Goal: Book appointment/travel/reservation

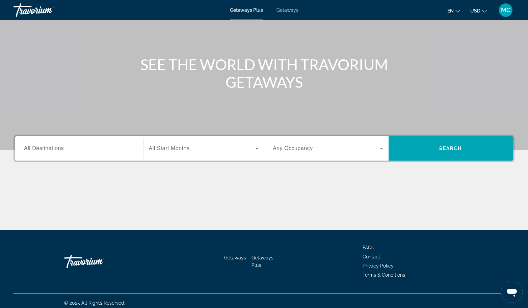
scroll to position [57, 0]
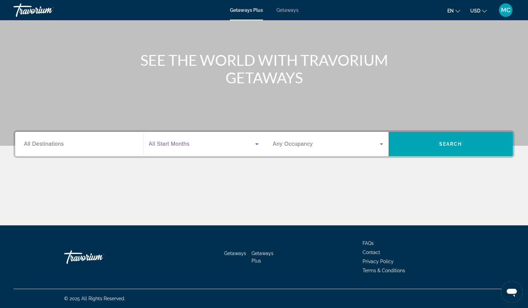
click at [257, 145] on icon "Search widget" at bounding box center [256, 144] width 3 height 2
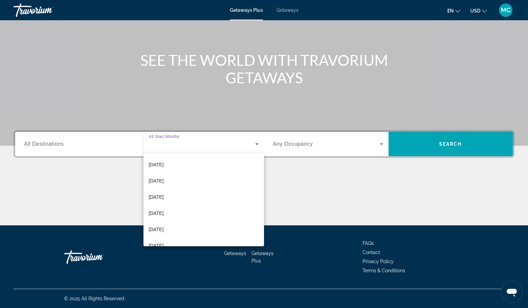
scroll to position [101, 0]
click at [155, 161] on span "[DATE]" at bounding box center [156, 160] width 15 height 8
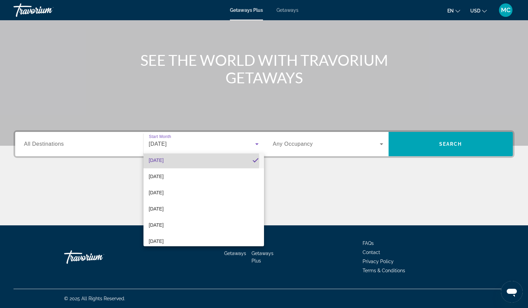
scroll to position [0, 0]
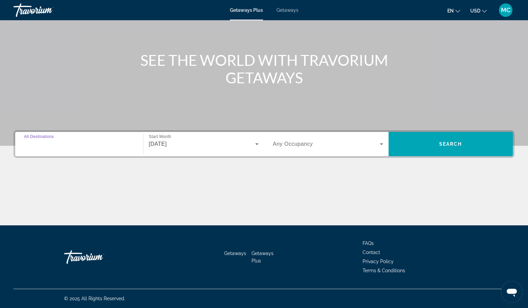
click at [79, 146] on input "Destination All Destinations" at bounding box center [79, 144] width 110 height 8
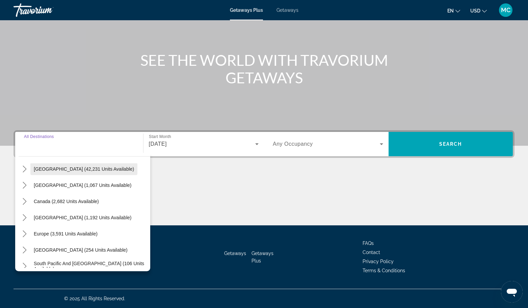
scroll to position [34, 0]
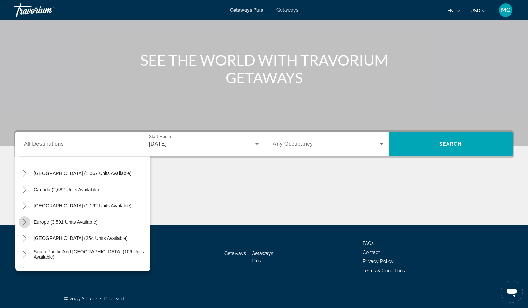
click at [24, 223] on icon "Toggle Europe (3,591 units available) submenu" at bounding box center [24, 222] width 7 height 7
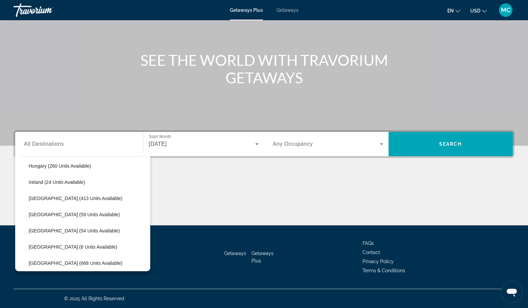
scroll to position [253, 0]
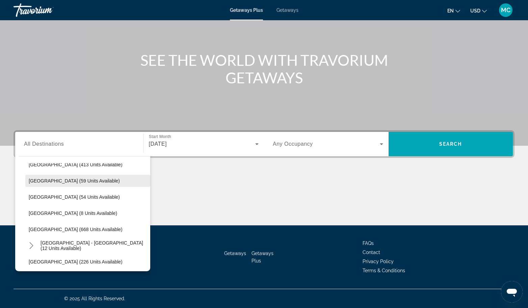
click at [39, 181] on span "[GEOGRAPHIC_DATA] (59 units available)" at bounding box center [74, 180] width 91 height 5
type input "**********"
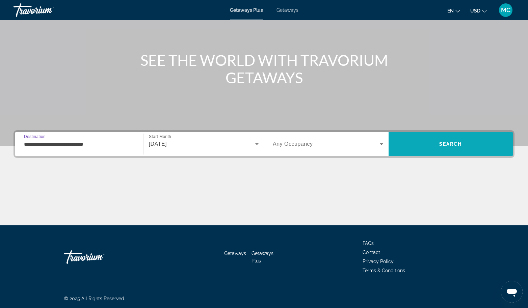
click at [439, 148] on span "Search" at bounding box center [451, 144] width 125 height 16
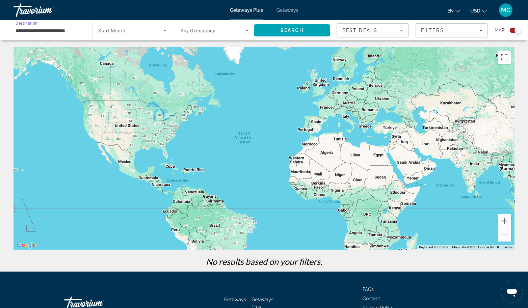
click at [56, 31] on input "**********" at bounding box center [50, 31] width 68 height 8
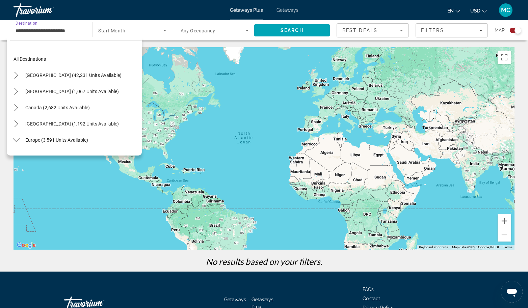
scroll to position [218, 0]
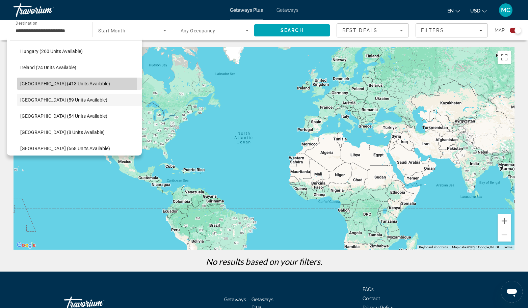
click at [28, 83] on span "[GEOGRAPHIC_DATA] (413 units available)" at bounding box center [65, 83] width 90 height 5
type input "**********"
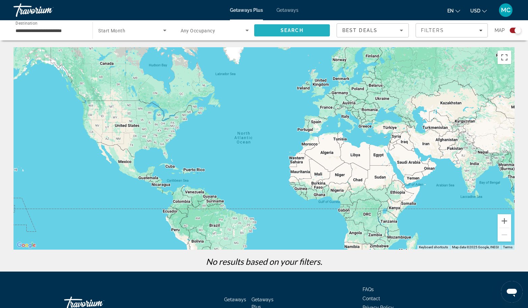
click at [293, 31] on span "Search" at bounding box center [292, 30] width 23 height 5
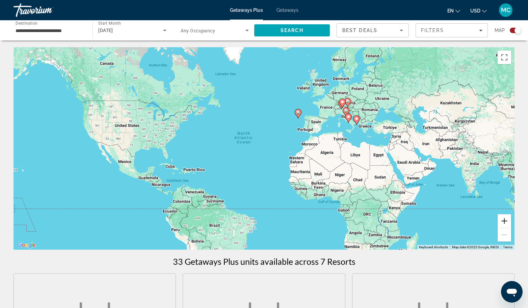
click at [501, 221] on button "Zoom in" at bounding box center [505, 221] width 14 height 14
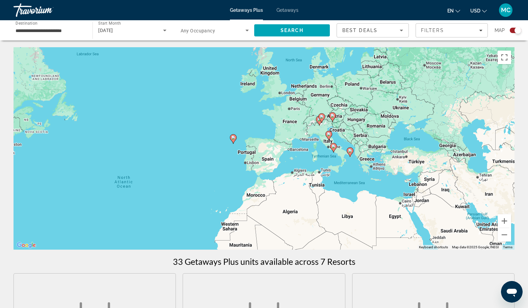
drag, startPoint x: 338, startPoint y: 129, endPoint x: 237, endPoint y: 185, distance: 114.8
click at [237, 185] on div "To activate drag with keyboard, press Alt + Enter. Once in keyboard drag state,…" at bounding box center [264, 148] width 501 height 203
click at [234, 139] on image "Main content" at bounding box center [233, 138] width 4 height 4
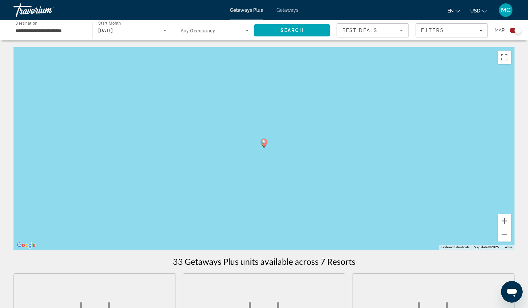
click at [263, 142] on image "Main content" at bounding box center [264, 142] width 4 height 4
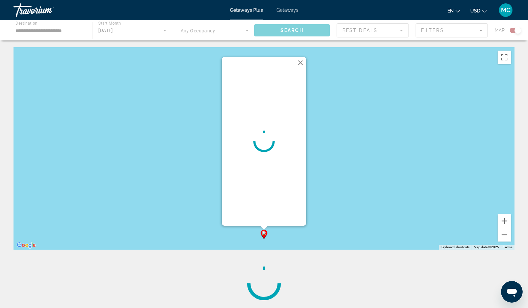
click at [301, 62] on button "Close" at bounding box center [300, 63] width 10 height 10
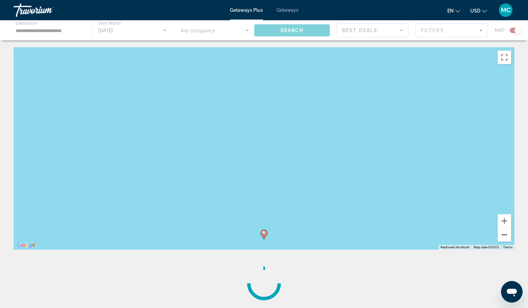
click at [503, 236] on button "Zoom out" at bounding box center [505, 235] width 14 height 14
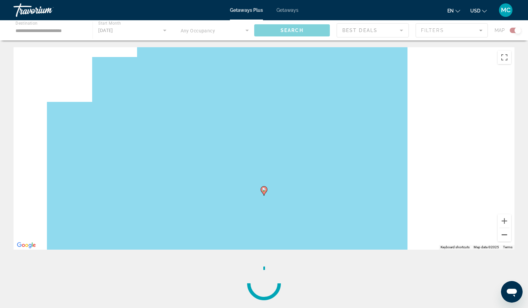
click at [503, 236] on button "Zoom out" at bounding box center [505, 235] width 14 height 14
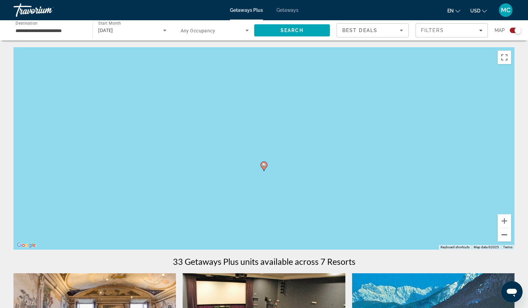
click at [503, 236] on button "Zoom out" at bounding box center [505, 235] width 14 height 14
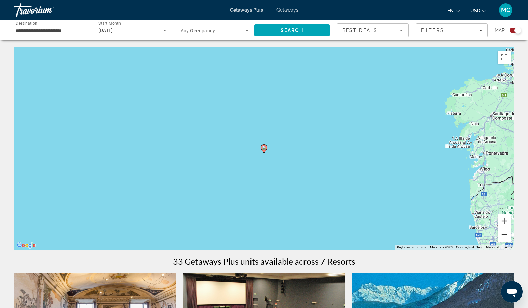
click at [503, 236] on button "Zoom out" at bounding box center [505, 235] width 14 height 14
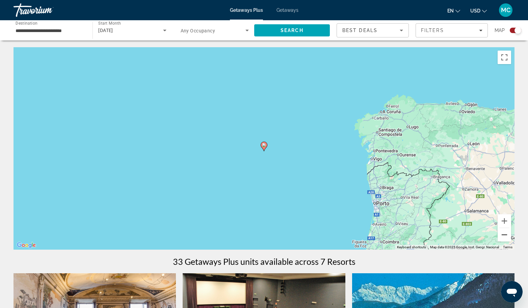
click at [503, 236] on button "Zoom out" at bounding box center [505, 235] width 14 height 14
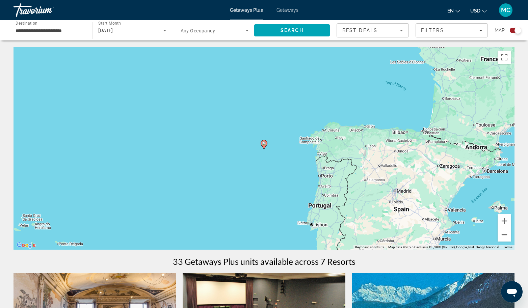
click at [503, 236] on button "Zoom out" at bounding box center [505, 235] width 14 height 14
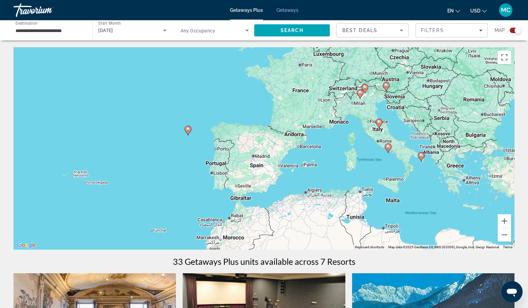
drag, startPoint x: 332, startPoint y: 163, endPoint x: 253, endPoint y: 148, distance: 80.1
click at [253, 148] on div "To activate drag with keyboard, press Alt + Enter. Once in keyboard drag state,…" at bounding box center [264, 148] width 501 height 203
click at [56, 31] on input "**********" at bounding box center [50, 31] width 68 height 8
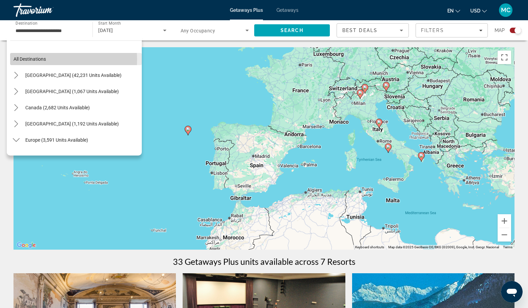
click at [29, 60] on span "All destinations" at bounding box center [30, 58] width 32 height 5
